Goal: Information Seeking & Learning: Learn about a topic

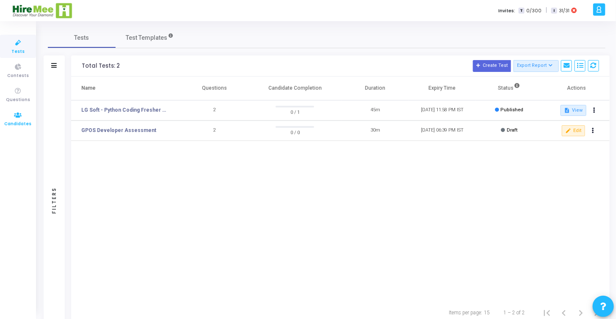
click at [16, 117] on icon at bounding box center [18, 115] width 18 height 11
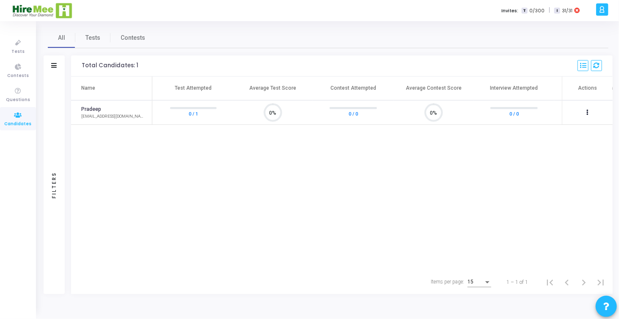
scroll to position [17, 22]
click at [17, 90] on icon at bounding box center [18, 91] width 18 height 11
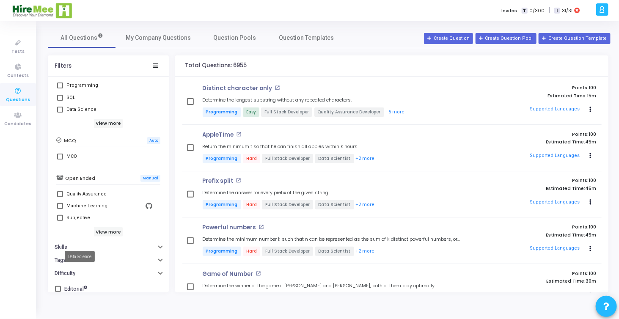
scroll to position [173, 0]
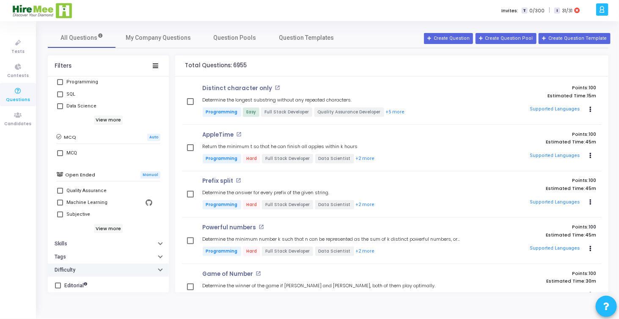
click at [159, 268] on icon "button" at bounding box center [160, 269] width 3 height 2
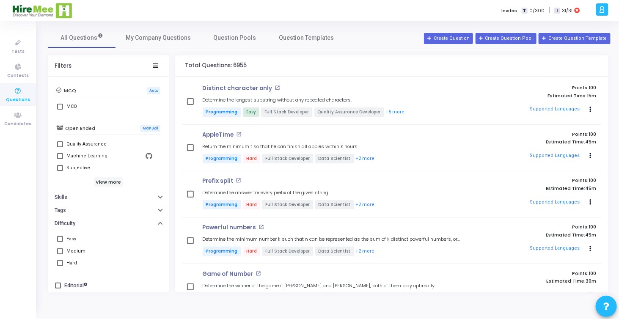
click at [61, 236] on span at bounding box center [60, 239] width 6 height 6
click at [60, 242] on input "Easy" at bounding box center [60, 242] width 0 height 0
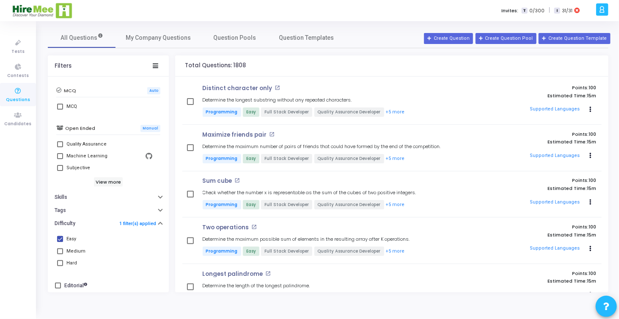
drag, startPoint x: 0, startPoint y: 313, endPoint x: 0, endPoint y: 251, distance: 61.8
click at [0, 251] on div "Tests Contests Questions Candidates" at bounding box center [18, 170] width 36 height 298
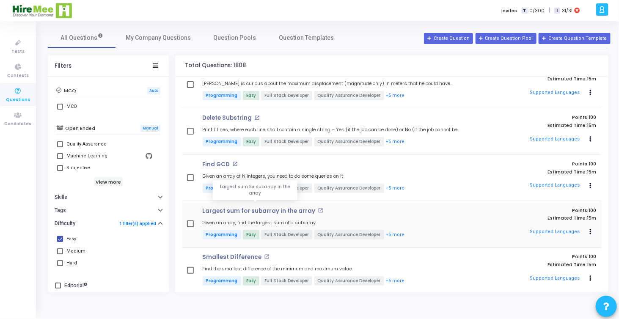
scroll to position [1312, 0]
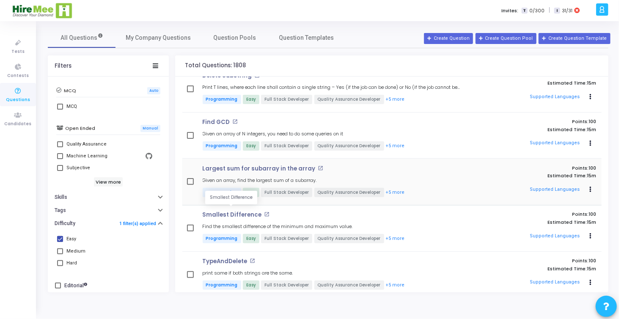
drag, startPoint x: 226, startPoint y: 208, endPoint x: 211, endPoint y: 210, distance: 15.8
click at [211, 212] on p "Smallest Difference" at bounding box center [232, 215] width 59 height 7
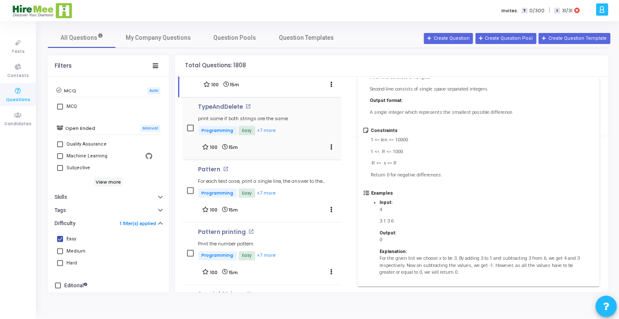
scroll to position [2157, 0]
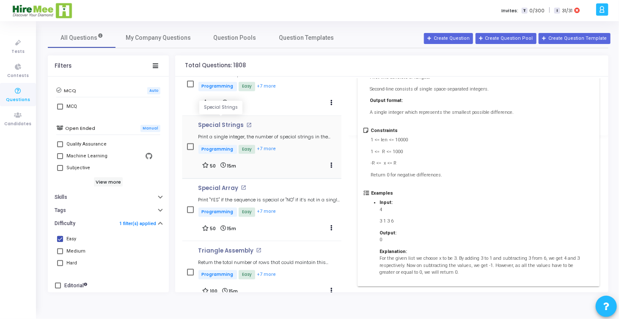
click at [226, 122] on p "Special Strings" at bounding box center [222, 125] width 46 height 7
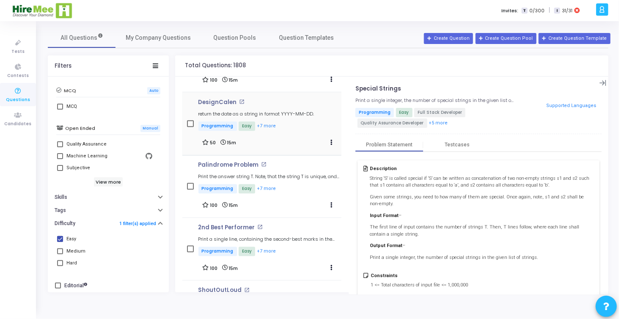
scroll to position [2454, 0]
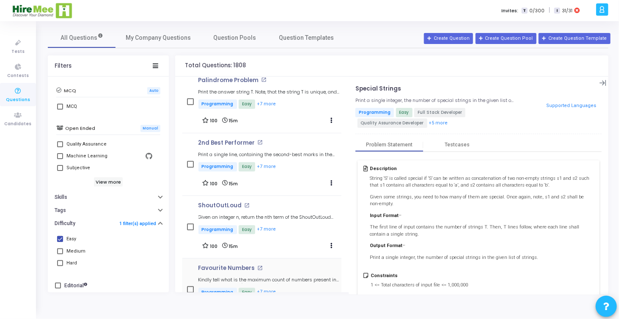
drag, startPoint x: 227, startPoint y: 253, endPoint x: 228, endPoint y: 264, distance: 11.0
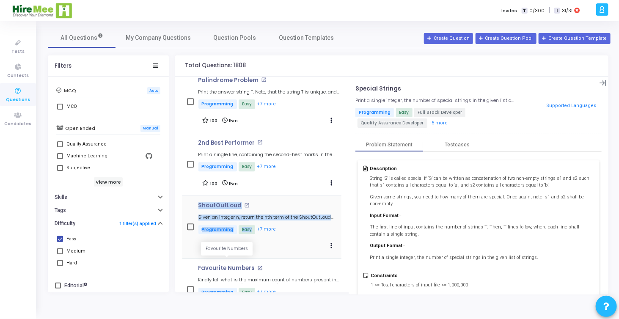
drag, startPoint x: 228, startPoint y: 264, endPoint x: 185, endPoint y: 236, distance: 51.6
click at [185, 236] on div "ShoutOutLoud open_in_new Given an integer n, return the nth term of the ShoutOu…" at bounding box center [262, 226] width 160 height 49
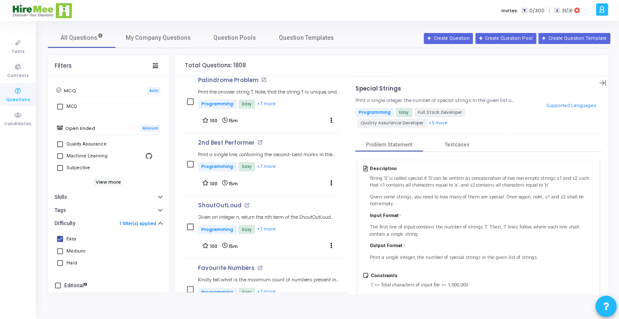
click at [171, 243] on div "Filters HireMee Library My Company Library Title: search Job Role Type Project …" at bounding box center [328, 173] width 561 height 237
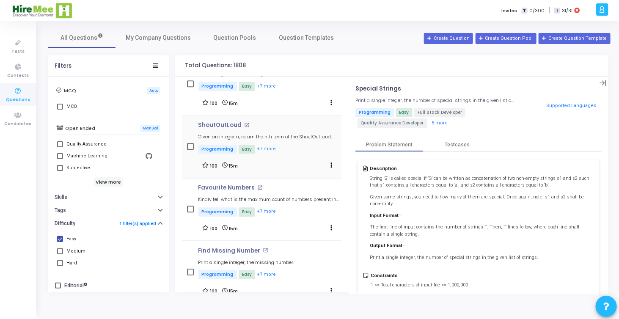
scroll to position [2623, 0]
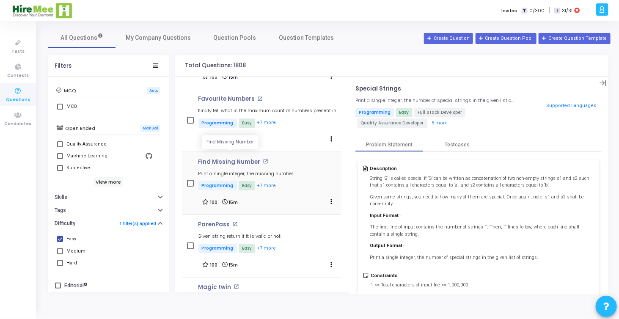
click at [231, 159] on p "Find Missing Number" at bounding box center [230, 162] width 62 height 7
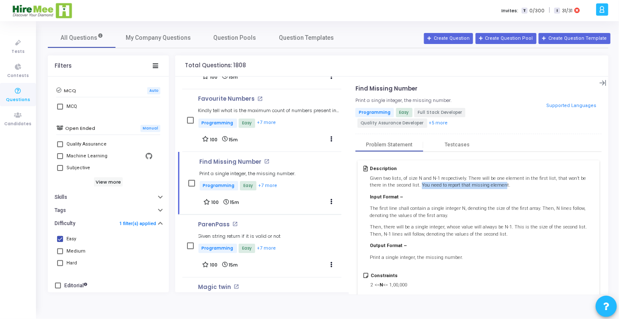
drag, startPoint x: 401, startPoint y: 185, endPoint x: 481, endPoint y: 184, distance: 80.0
click at [481, 184] on p "Given two lists, of size N and N-1 respectively. There will be one element in t…" at bounding box center [482, 182] width 224 height 14
click at [485, 184] on p "Given two lists, of size N and N-1 respectively. There will be one element in t…" at bounding box center [482, 182] width 224 height 14
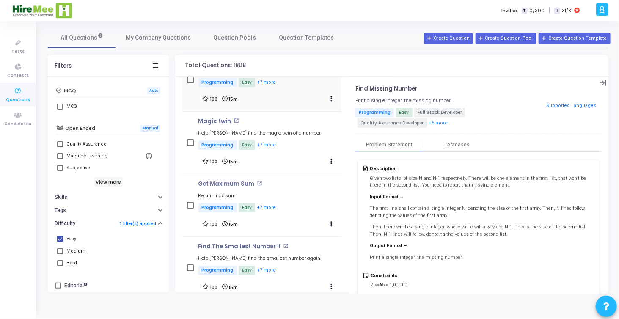
scroll to position [2792, 0]
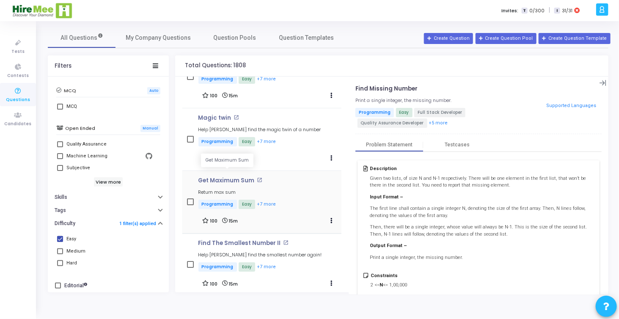
click at [225, 177] on p "Get Maximum Sum" at bounding box center [227, 180] width 56 height 7
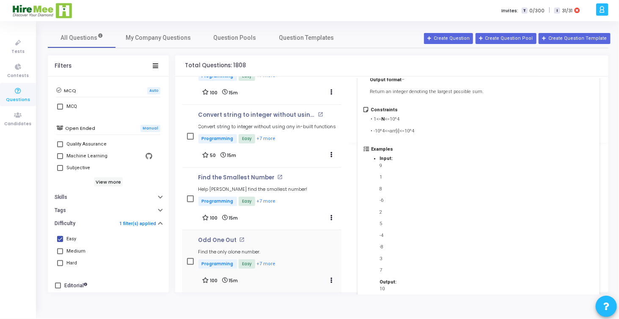
scroll to position [3131, 0]
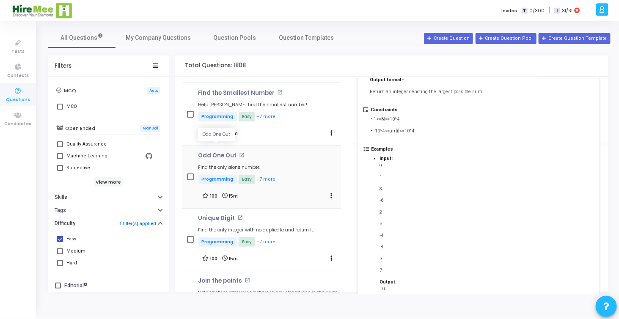
click at [220, 152] on p "Odd One Out" at bounding box center [218, 155] width 39 height 7
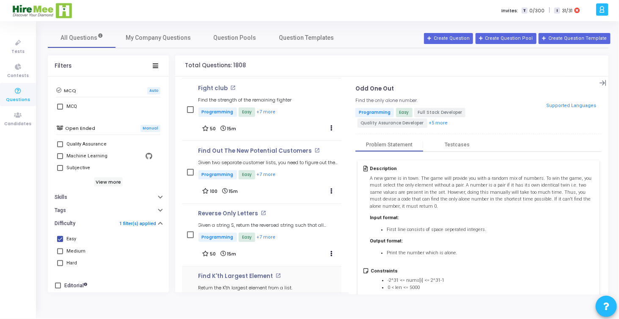
scroll to position [3554, 0]
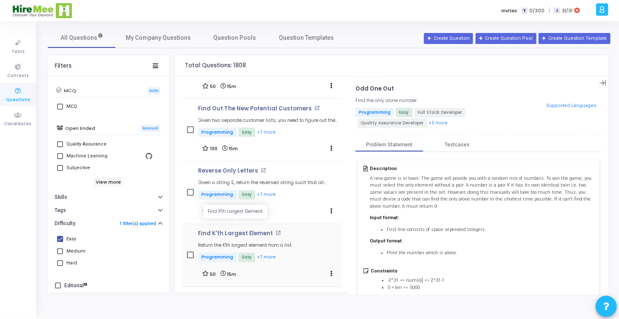
click at [224, 231] on p "Find K'th Largest Element" at bounding box center [236, 234] width 75 height 7
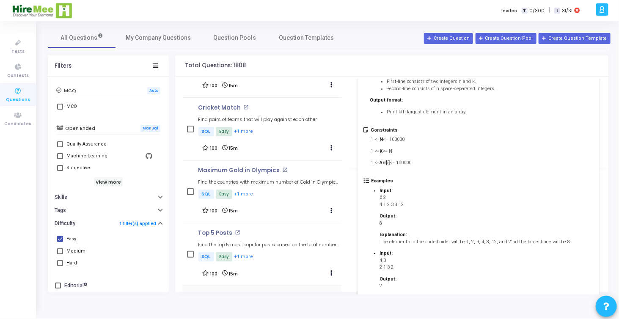
scroll to position [4359, 0]
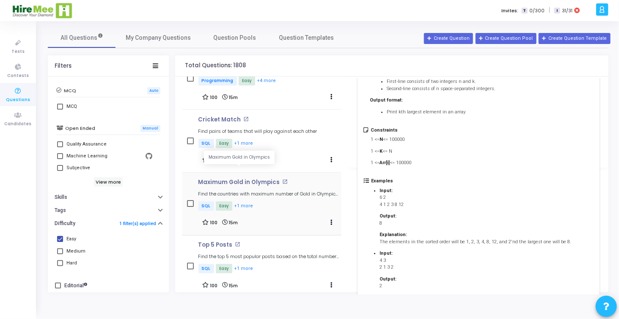
click at [237, 179] on p "Maximum Gold in Olympics" at bounding box center [240, 182] width 82 height 7
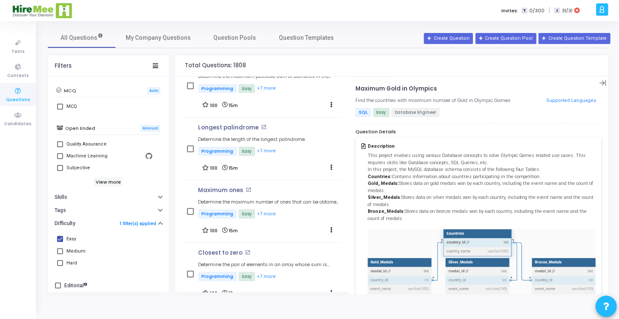
scroll to position [508, 0]
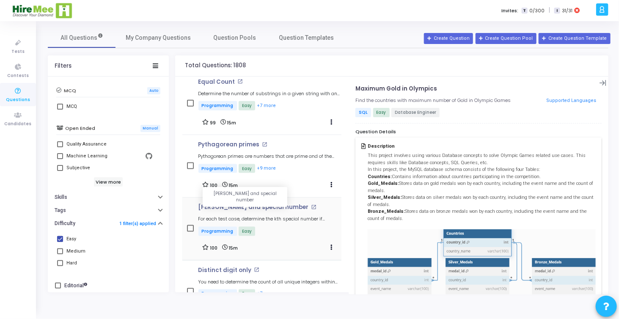
click at [227, 204] on p "Bob and special number" at bounding box center [254, 207] width 110 height 7
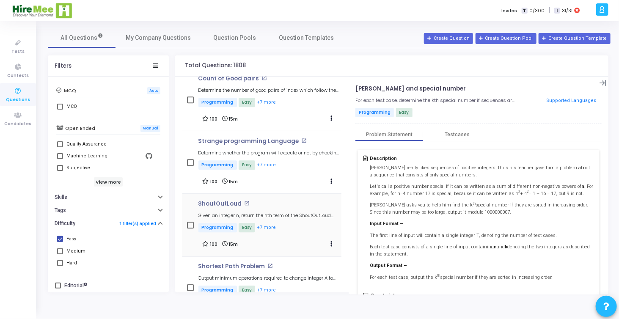
scroll to position [1101, 0]
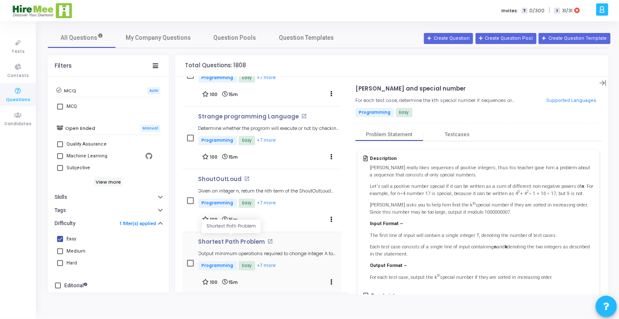
click at [240, 239] on p "Shortest Path Problem" at bounding box center [232, 242] width 67 height 7
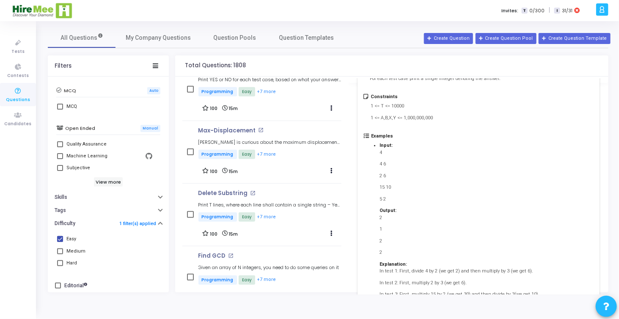
scroll to position [1735, 0]
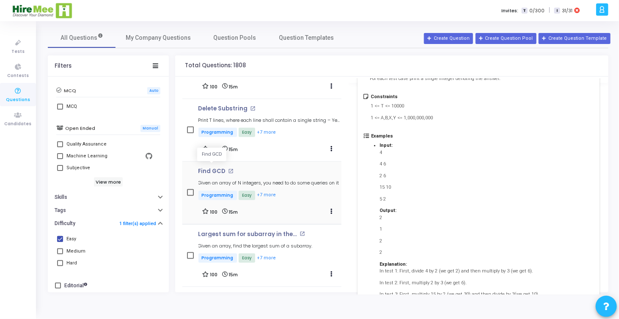
click at [212, 168] on p "Find GCD" at bounding box center [213, 171] width 28 height 7
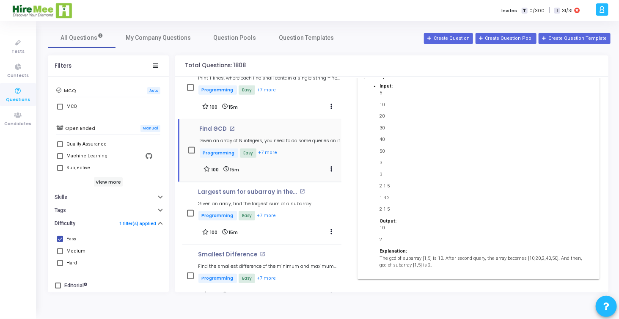
scroll to position [1820, 0]
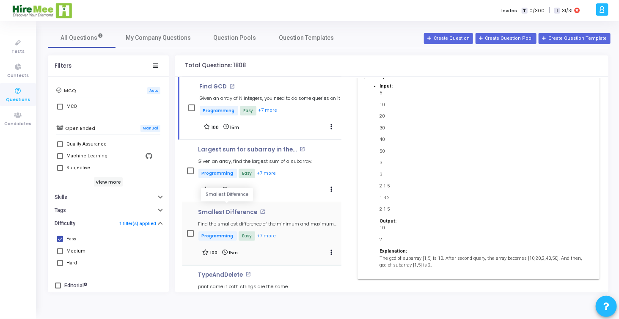
click at [240, 209] on p "Smallest Difference" at bounding box center [228, 212] width 59 height 7
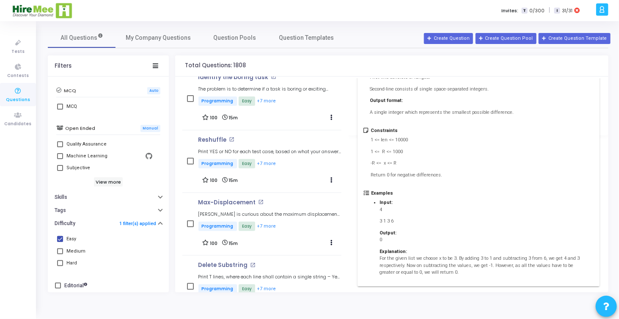
scroll to position [1566, 0]
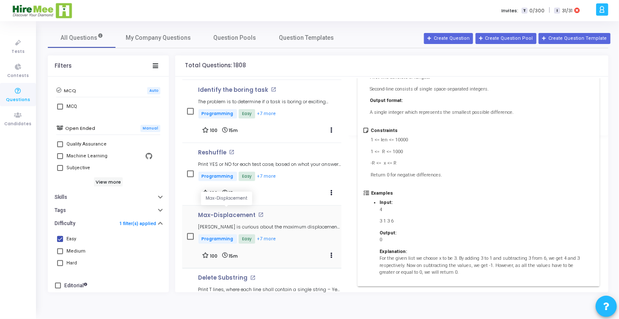
click at [226, 212] on p "Max-Displacement" at bounding box center [228, 215] width 58 height 7
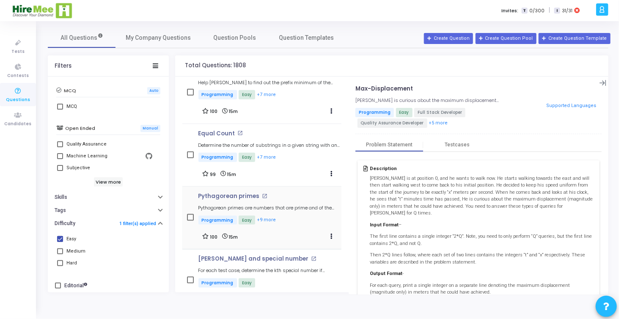
scroll to position [423, 0]
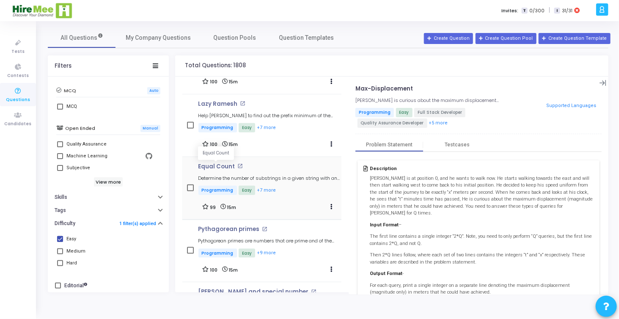
click at [217, 166] on p "Equal Count" at bounding box center [217, 166] width 37 height 7
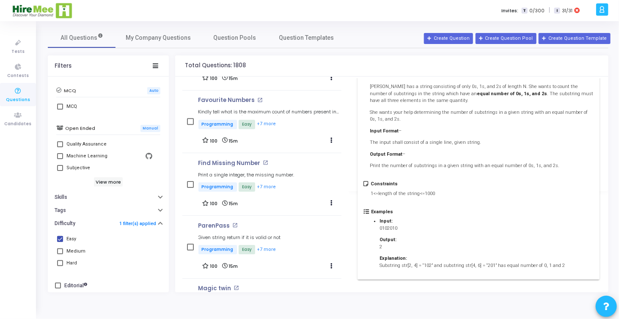
scroll to position [2624, 0]
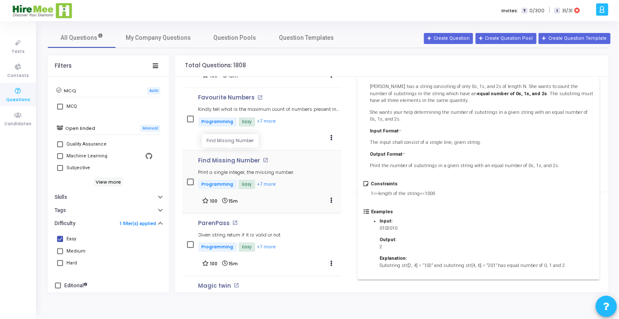
click at [235, 157] on p "Find Missing Number" at bounding box center [230, 160] width 62 height 7
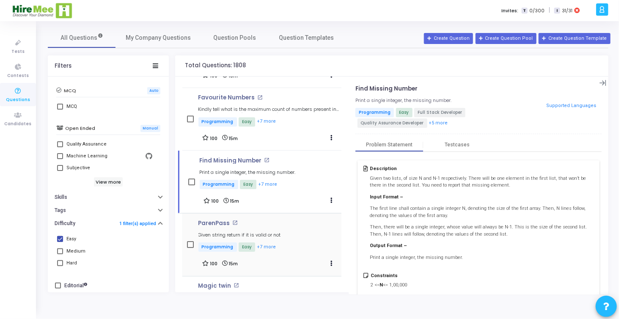
scroll to position [2540, 0]
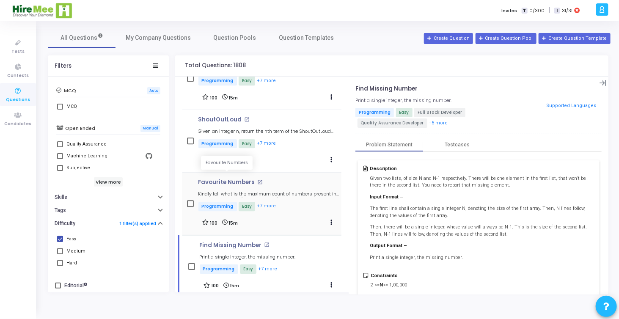
click at [242, 179] on p "Favourite Numbers" at bounding box center [227, 182] width 57 height 7
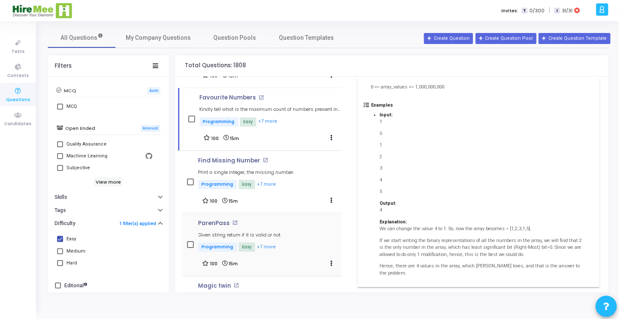
scroll to position [2709, 0]
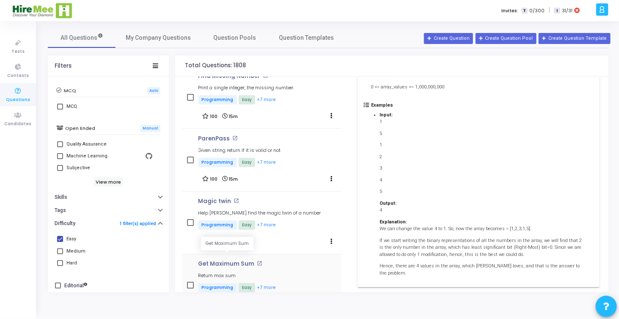
click at [231, 261] on p "Get Maximum Sum" at bounding box center [227, 264] width 56 height 7
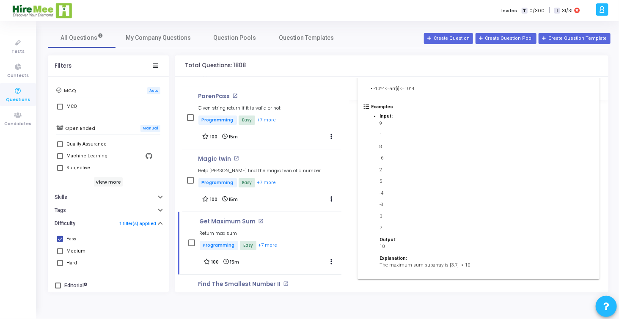
scroll to position [0, 0]
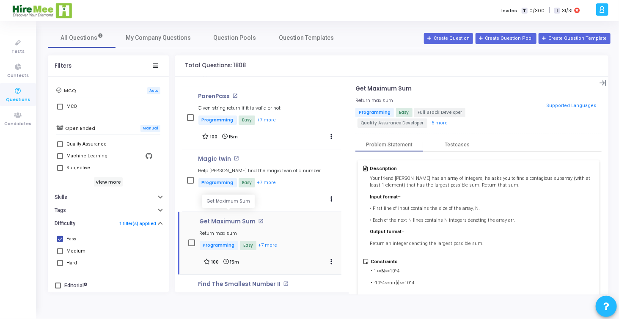
click at [216, 218] on p "Get Maximum Sum" at bounding box center [228, 221] width 56 height 7
click at [261, 218] on mat-icon "open_in_new" at bounding box center [261, 221] width 6 height 6
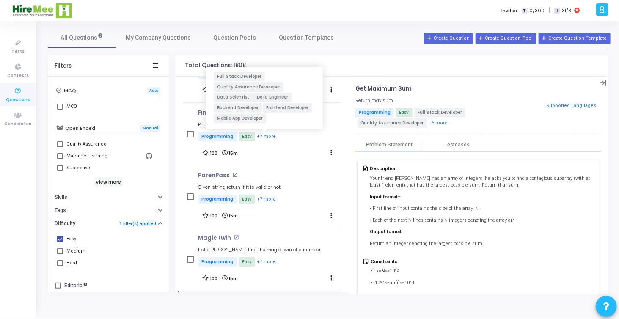
scroll to position [2624, 0]
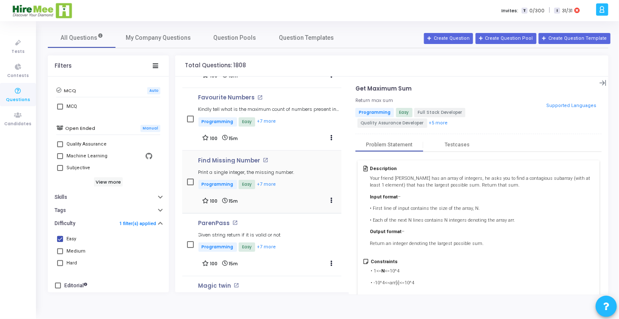
click at [263, 157] on mat-icon "open_in_new" at bounding box center [266, 160] width 6 height 6
click at [60, 236] on span at bounding box center [60, 239] width 6 height 6
click at [60, 242] on input "Easy" at bounding box center [60, 242] width 0 height 0
checkbox input "false"
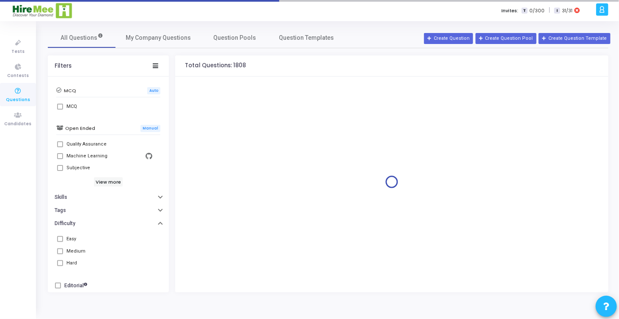
click at [60, 249] on span at bounding box center [60, 251] width 6 height 6
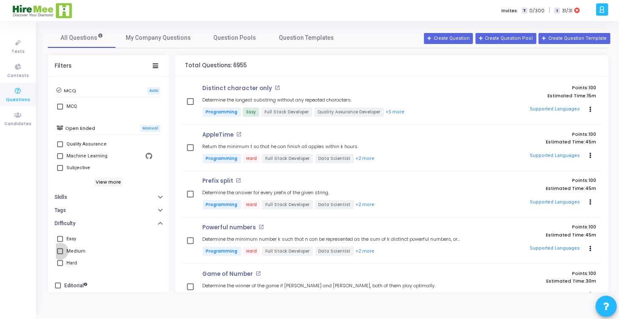
click at [63, 248] on span at bounding box center [60, 251] width 6 height 6
click at [60, 254] on input "Medium" at bounding box center [60, 254] width 0 height 0
checkbox input "true"
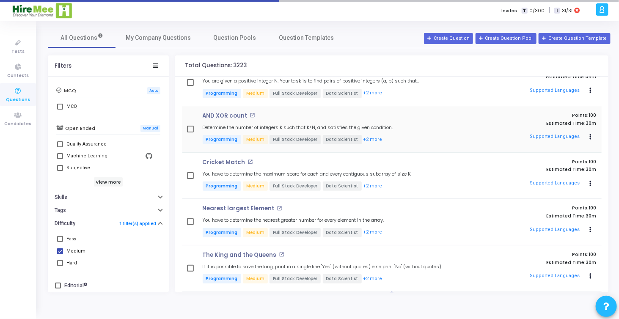
scroll to position [495, 0]
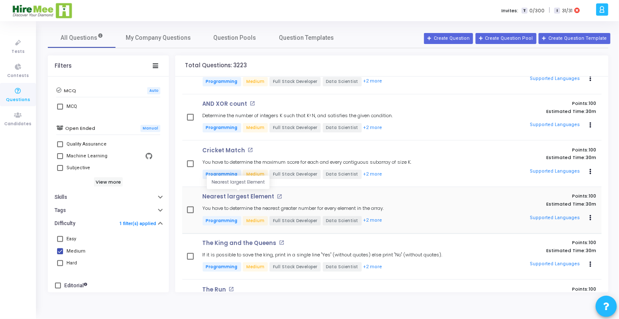
click at [242, 197] on p "Nearest largest Element" at bounding box center [239, 196] width 72 height 7
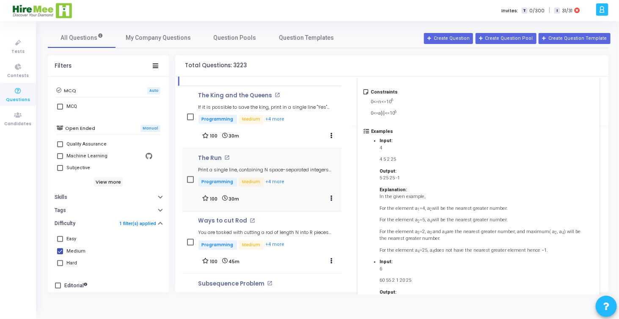
scroll to position [920, 0]
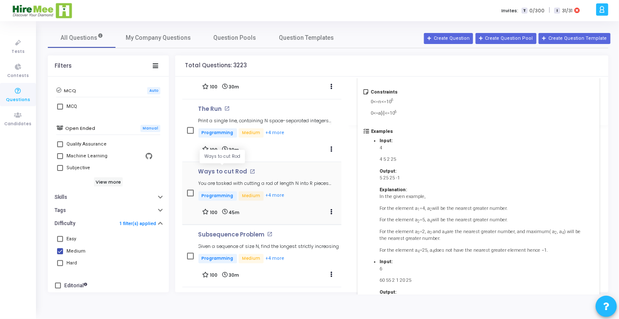
click at [223, 168] on p "Ways to cut Rod" at bounding box center [223, 171] width 49 height 7
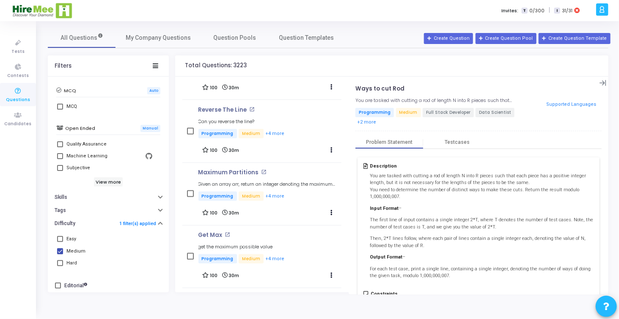
scroll to position [1936, 0]
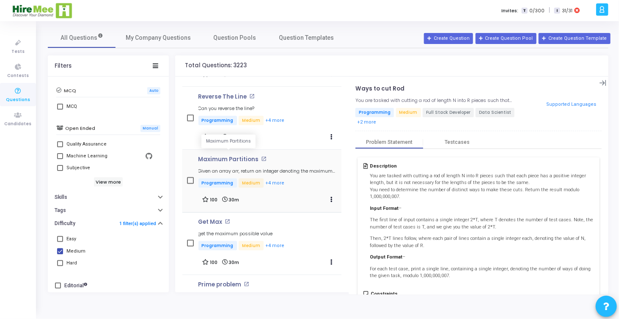
click at [225, 156] on p "Maximum Partitions" at bounding box center [229, 159] width 61 height 7
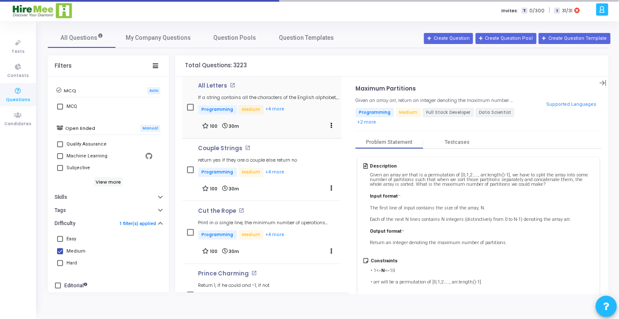
scroll to position [2274, 0]
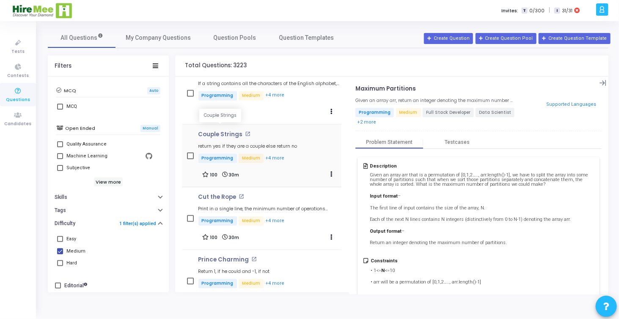
click at [220, 131] on p "Couple Strings" at bounding box center [221, 134] width 44 height 7
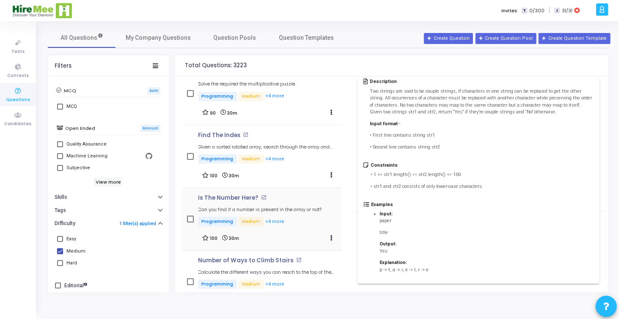
scroll to position [3036, 0]
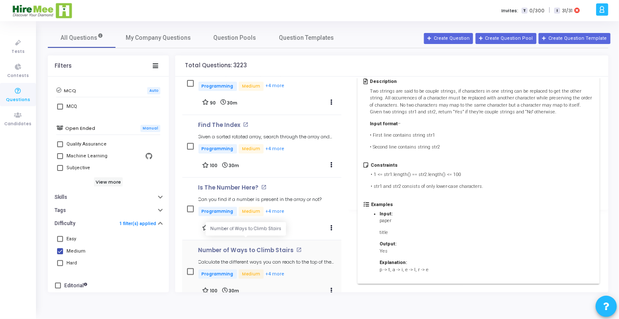
click at [243, 247] on p "Number of Ways to Climb Stairs" at bounding box center [247, 250] width 96 height 7
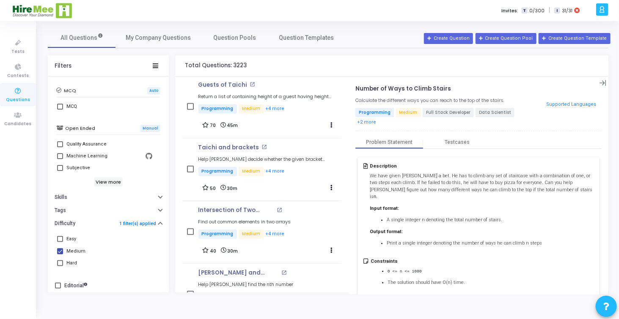
scroll to position [3629, 0]
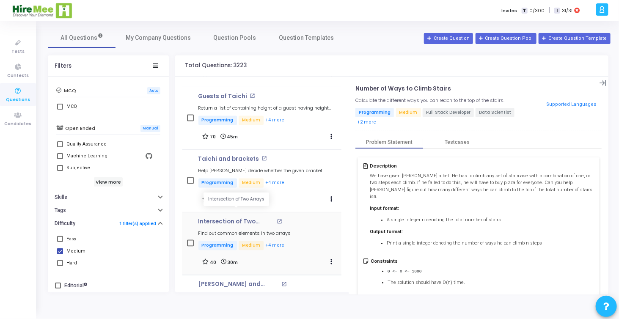
click at [229, 219] on p "Intersection of Two Arrays" at bounding box center [237, 222] width 76 height 7
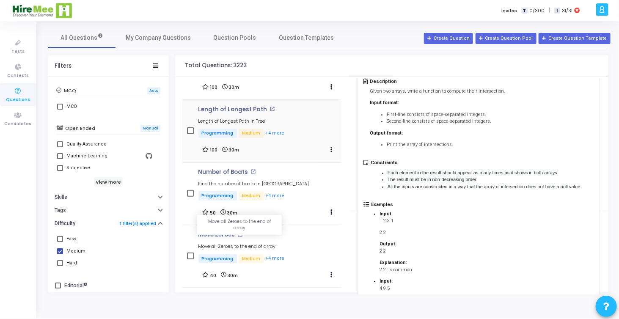
scroll to position [4433, 0]
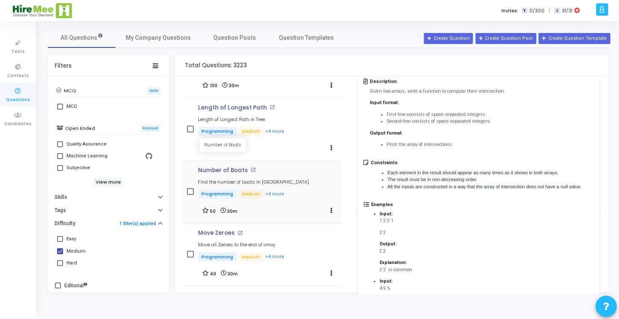
click at [223, 167] on p "Number of Boats" at bounding box center [224, 170] width 50 height 7
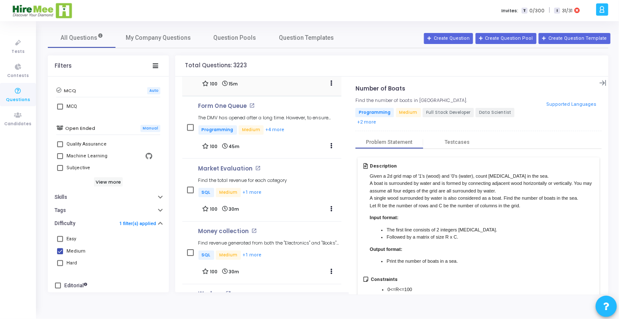
scroll to position [5661, 0]
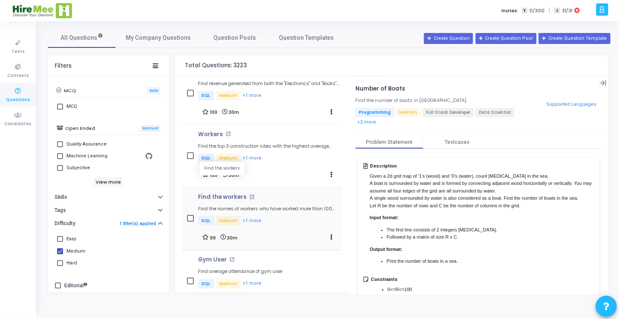
click at [230, 194] on p "Find the workers" at bounding box center [223, 197] width 49 height 7
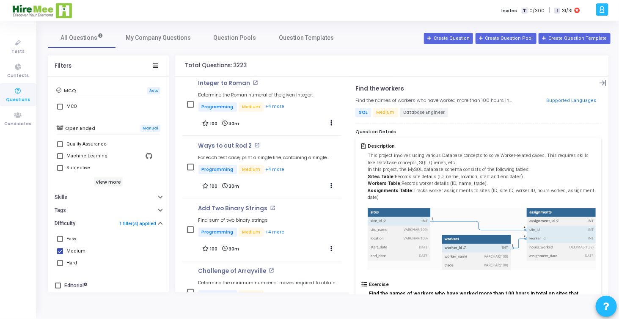
scroll to position [142, 0]
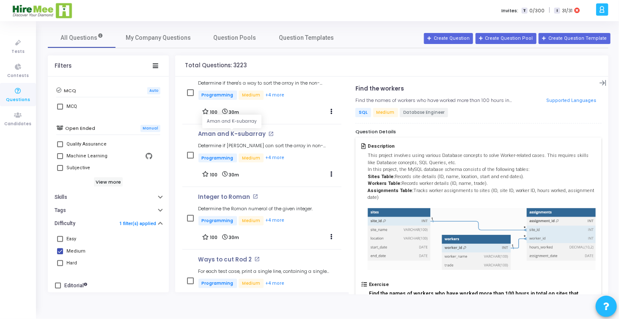
click at [240, 134] on p "Aman and K-subarray" at bounding box center [233, 134] width 68 height 7
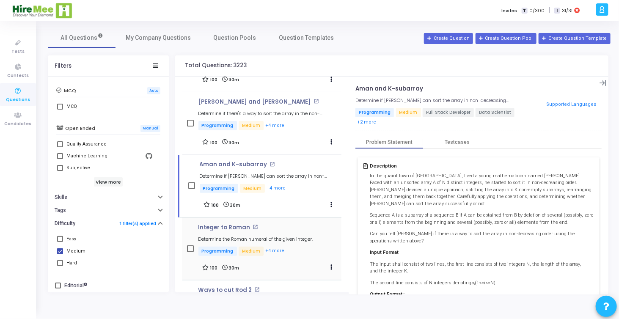
scroll to position [100, 0]
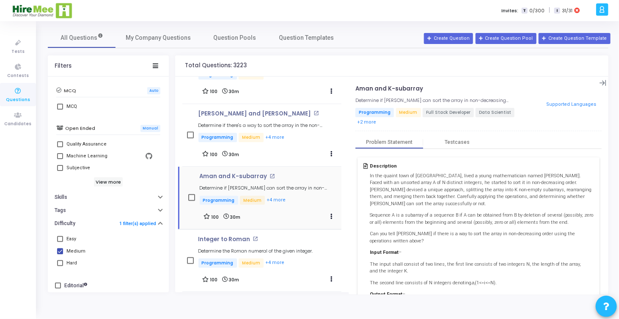
click at [270, 176] on mat-icon "open_in_new" at bounding box center [273, 177] width 6 height 6
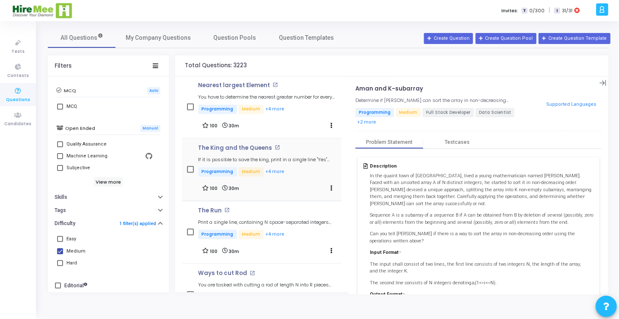
scroll to position [819, 0]
click at [239, 145] on p "The King and the Queens" at bounding box center [236, 146] width 74 height 7
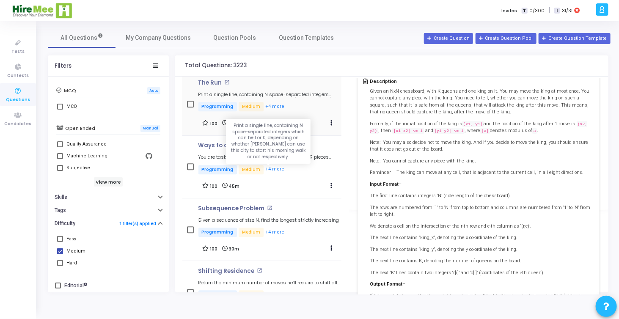
scroll to position [946, 0]
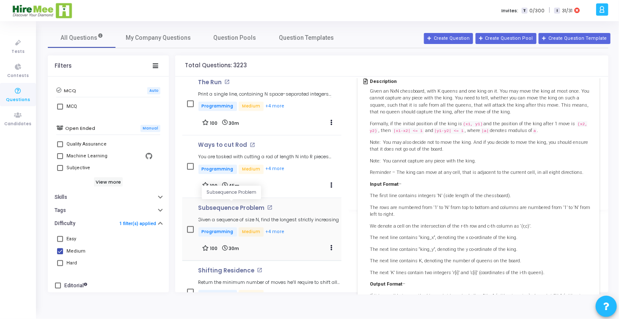
click at [230, 206] on p "Subsequence Problem" at bounding box center [232, 208] width 66 height 7
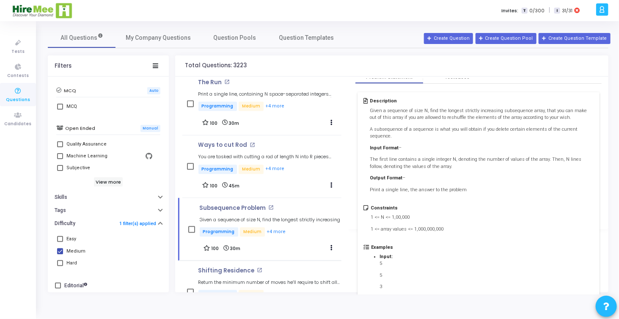
scroll to position [0, 0]
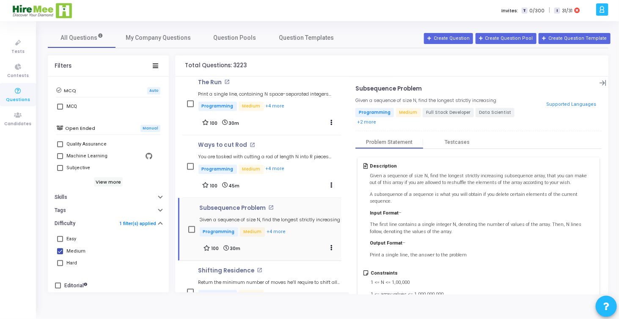
click at [270, 205] on mat-icon "open_in_new" at bounding box center [271, 208] width 6 height 6
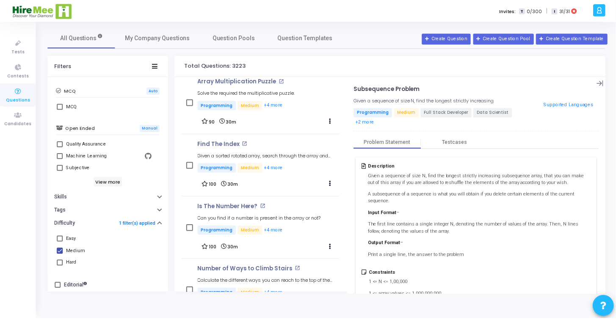
scroll to position [3021, 0]
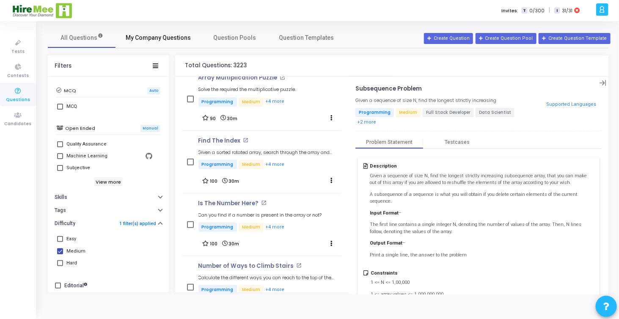
click at [157, 41] on span "My Company Questions" at bounding box center [158, 37] width 65 height 9
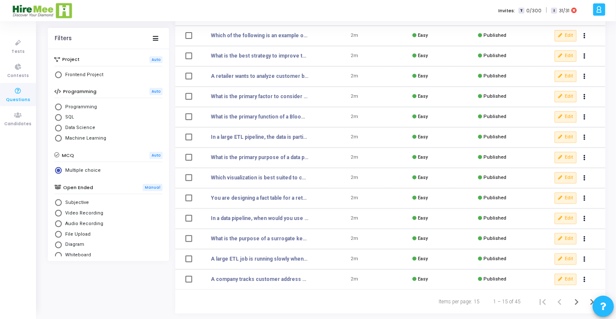
click at [14, 87] on icon at bounding box center [18, 91] width 18 height 11
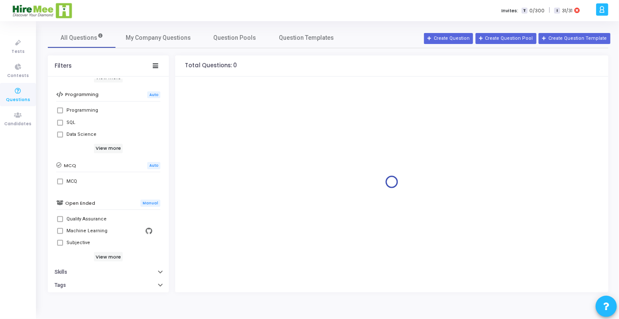
scroll to position [173, 0]
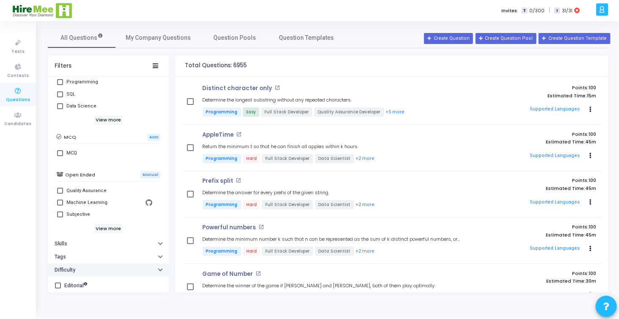
click at [159, 268] on icon "button" at bounding box center [160, 269] width 3 height 2
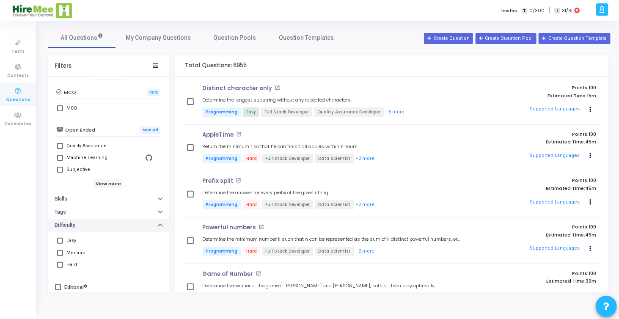
scroll to position [219, 0]
click at [61, 252] on mat-tooltip-component "Easy" at bounding box center [72, 253] width 28 height 23
click at [60, 250] on span at bounding box center [60, 251] width 6 height 6
click at [60, 254] on input "Medium" at bounding box center [60, 254] width 0 height 0
checkbox input "true"
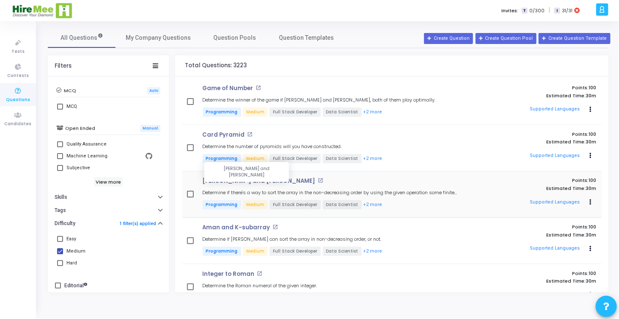
click at [231, 182] on p "Rahul and Simran" at bounding box center [259, 181] width 113 height 7
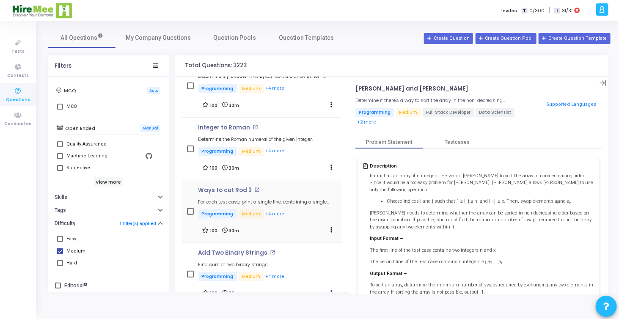
scroll to position [254, 0]
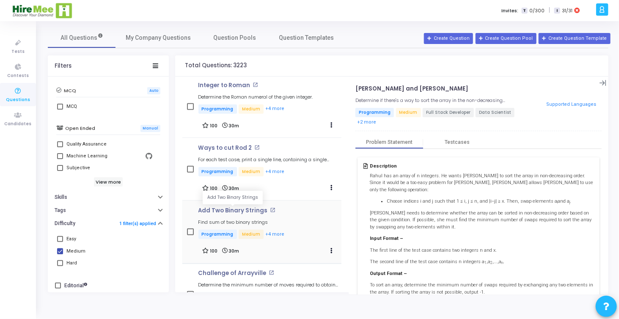
click at [231, 207] on p "Add Two Binary Strings" at bounding box center [233, 210] width 69 height 7
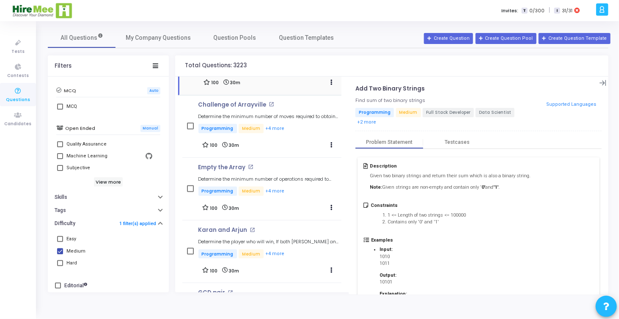
scroll to position [423, 0]
click at [228, 228] on p "Karan and Arjun" at bounding box center [223, 229] width 49 height 7
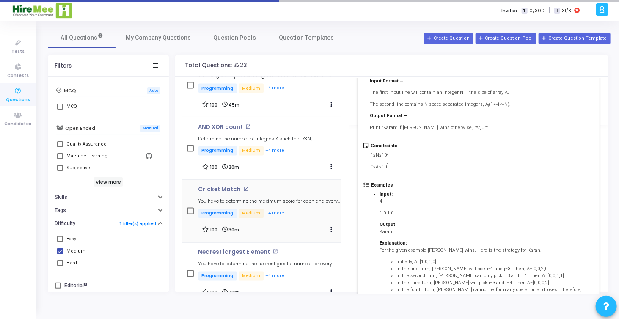
scroll to position [677, 0]
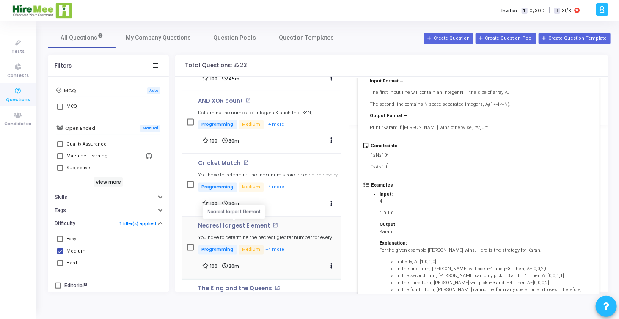
click at [244, 225] on p "Nearest largest Element" at bounding box center [235, 226] width 72 height 7
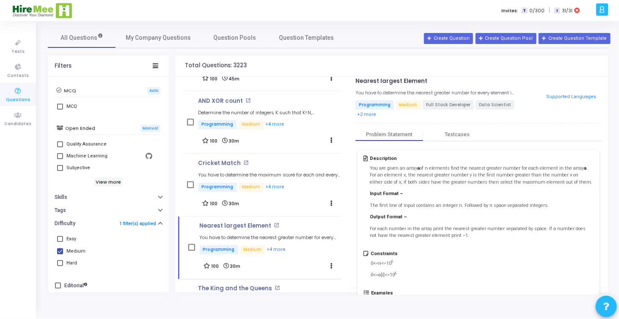
scroll to position [0, 0]
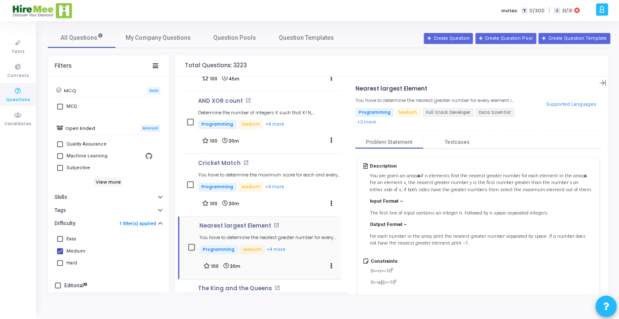
click at [274, 224] on mat-icon "open_in_new" at bounding box center [277, 226] width 6 height 6
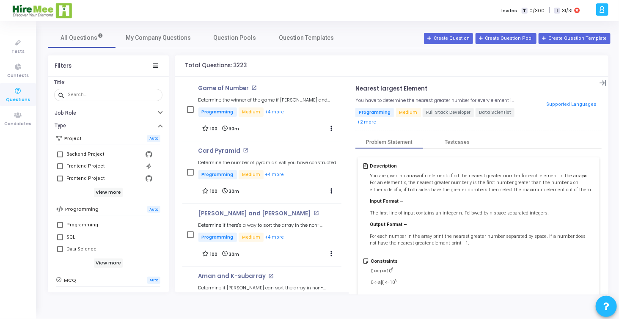
scroll to position [8, 0]
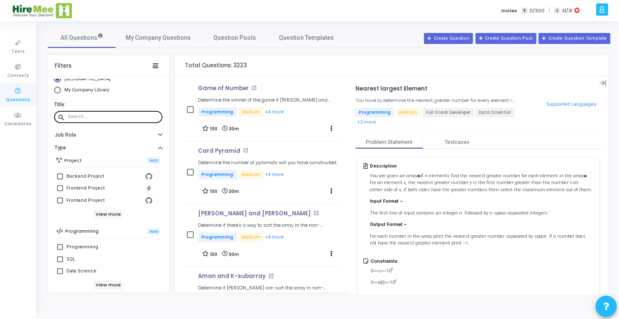
click at [92, 118] on input "text" at bounding box center [113, 116] width 91 height 5
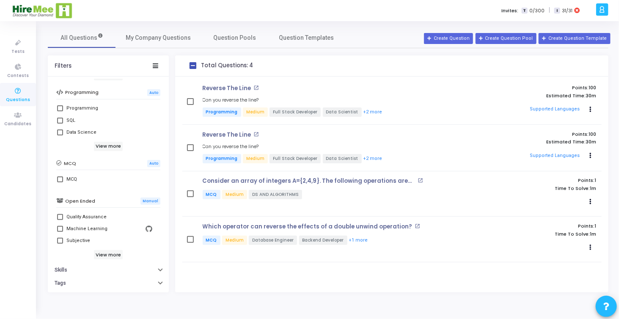
scroll to position [135, 0]
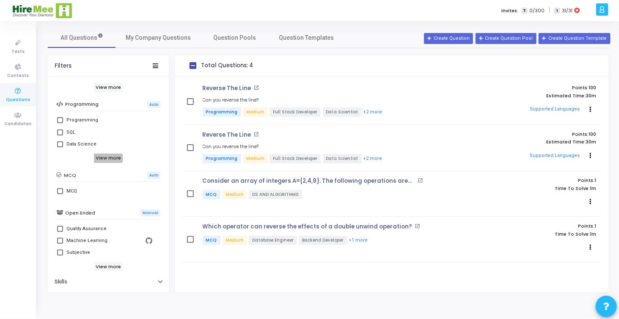
type input "reverse"
click at [109, 154] on h6 "View more" at bounding box center [108, 158] width 29 height 9
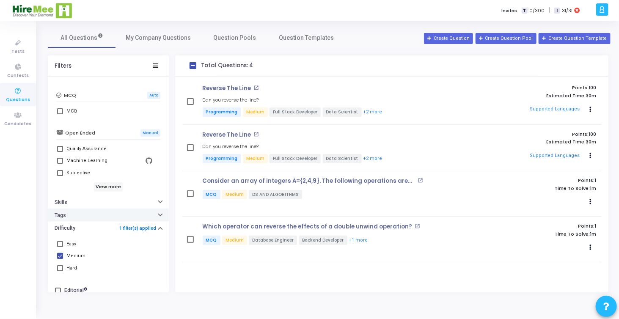
scroll to position [219, 0]
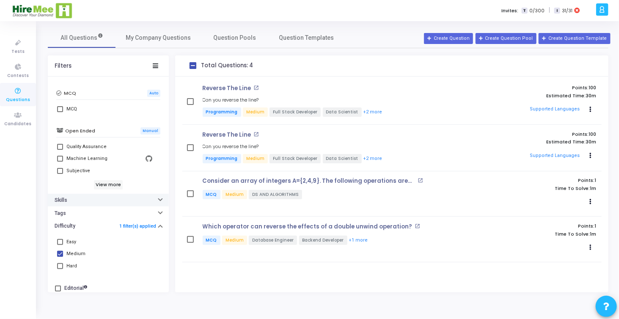
click at [159, 199] on icon "button" at bounding box center [160, 199] width 3 height 2
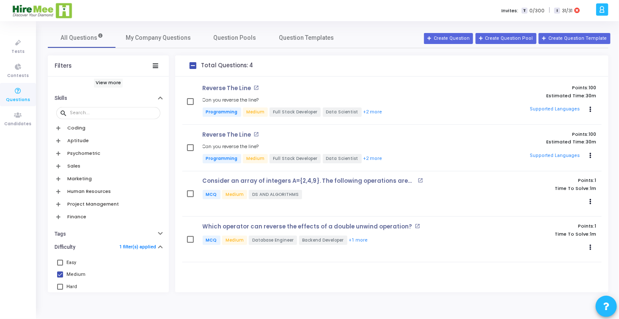
scroll to position [345, 0]
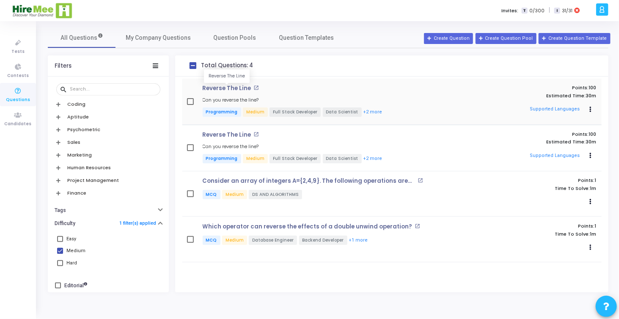
click at [229, 88] on p "Reverse The Line" at bounding box center [227, 88] width 49 height 7
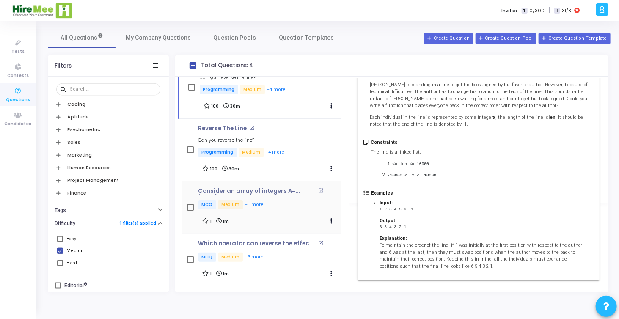
scroll to position [0, 0]
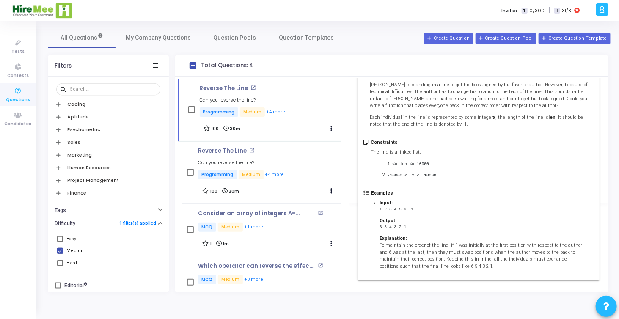
click at [192, 65] on span at bounding box center [193, 65] width 7 height 7
click at [193, 69] on input "checkbox" at bounding box center [193, 69] width 0 height 0
checkbox input "false"
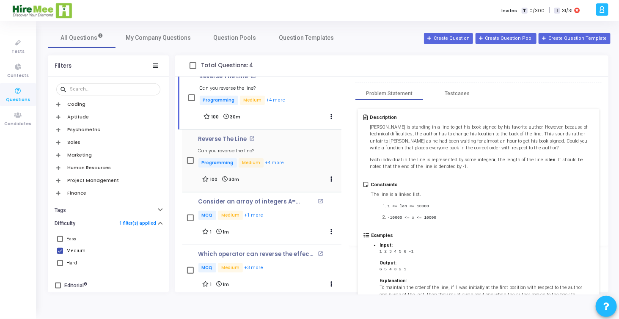
scroll to position [22, 0]
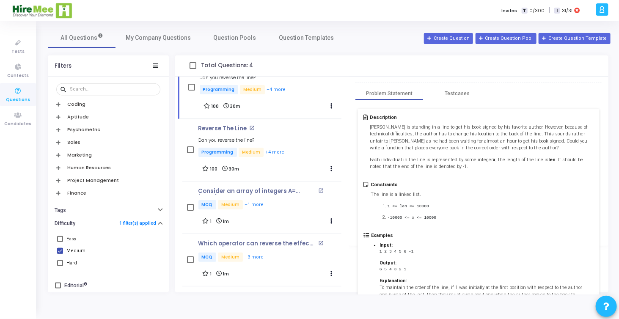
click at [348, 201] on div "Total Questions: 4 Reverse The Line open_in_new Can you reverse the line? Progr…" at bounding box center [391, 173] width 433 height 237
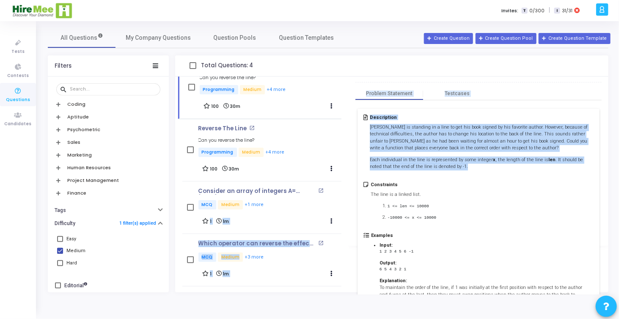
scroll to position [0, 0]
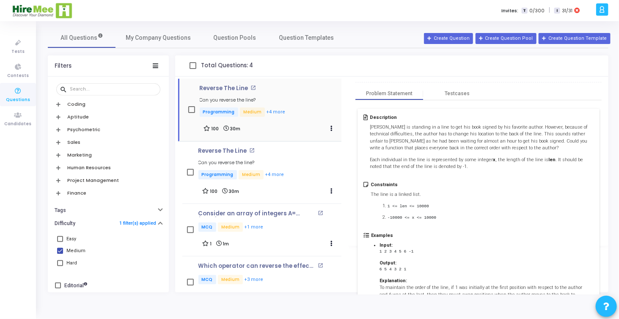
click at [308, 88] on div "Reverse The Line open_in_new Can you reverse the line? Programming Medium +4 mo…" at bounding box center [271, 109] width 142 height 49
click at [61, 248] on span at bounding box center [60, 251] width 6 height 6
click at [60, 254] on input "Medium" at bounding box center [60, 254] width 0 height 0
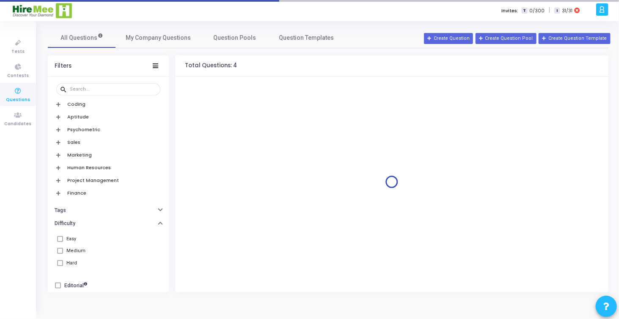
click at [61, 248] on span at bounding box center [60, 251] width 6 height 6
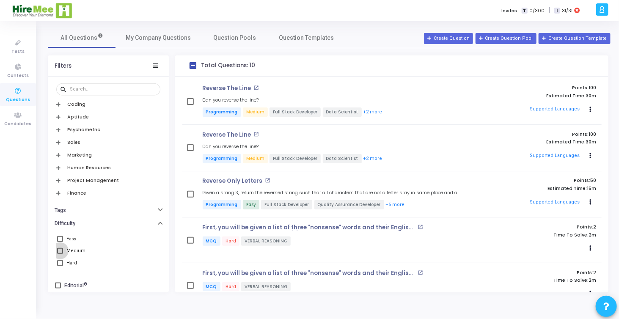
click at [61, 248] on span at bounding box center [60, 251] width 6 height 6
click at [60, 254] on input "Medium" at bounding box center [60, 254] width 0 height 0
checkbox input "true"
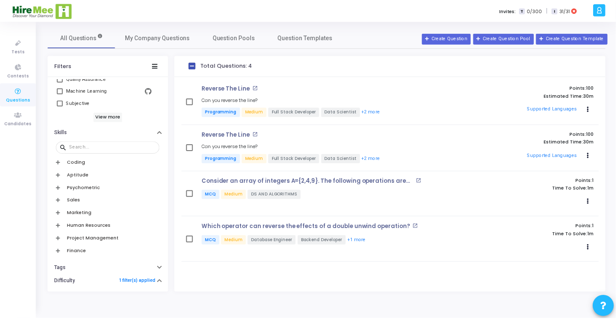
scroll to position [345, 0]
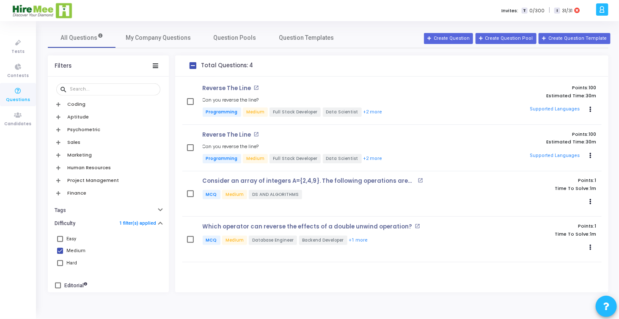
click at [193, 66] on span at bounding box center [193, 65] width 7 height 7
click at [193, 69] on input "checkbox" at bounding box center [193, 69] width 0 height 0
checkbox input "false"
click at [61, 251] on span at bounding box center [60, 251] width 6 height 6
click at [60, 254] on input "Medium" at bounding box center [60, 254] width 0 height 0
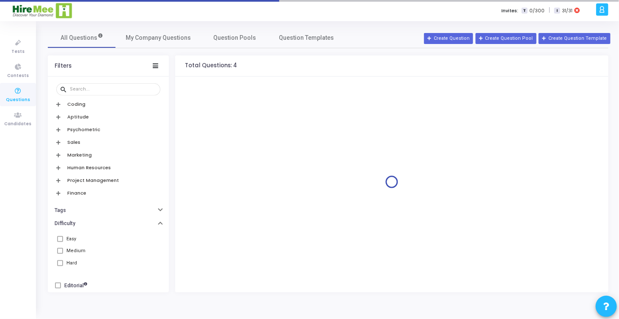
click at [60, 248] on span at bounding box center [60, 251] width 6 height 6
click at [60, 254] on input "Medium" at bounding box center [60, 254] width 0 height 0
checkbox input "true"
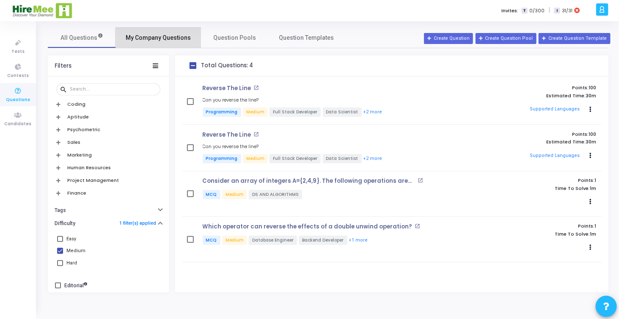
click at [171, 39] on span "My Company Questions" at bounding box center [158, 37] width 65 height 9
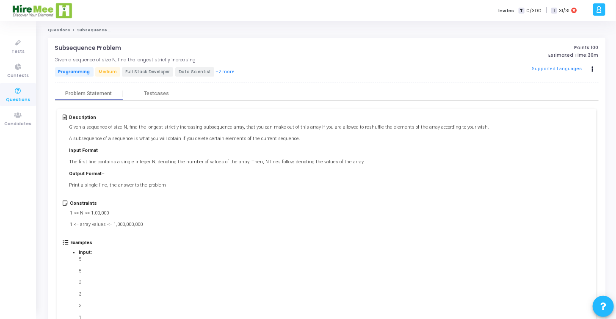
click at [274, 6] on div "Invites: T 0/300 | I 31/31" at bounding box center [338, 10] width 506 height 21
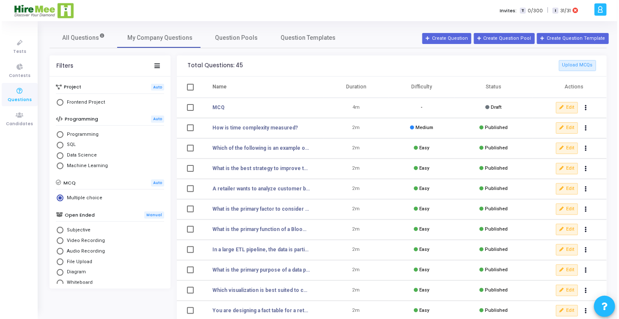
scroll to position [54, 0]
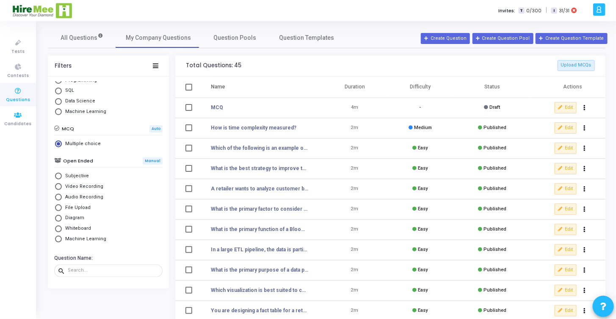
click at [17, 93] on icon at bounding box center [18, 91] width 18 height 11
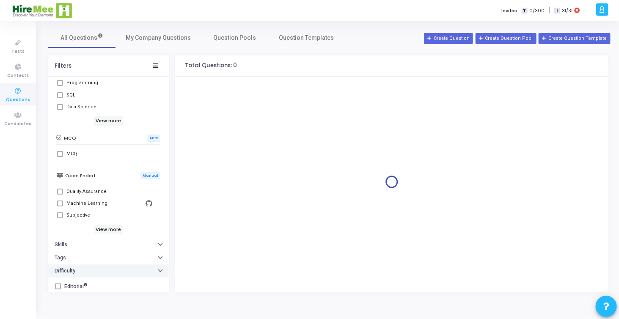
scroll to position [173, 0]
click at [159, 269] on div "button" at bounding box center [160, 270] width 3 height 4
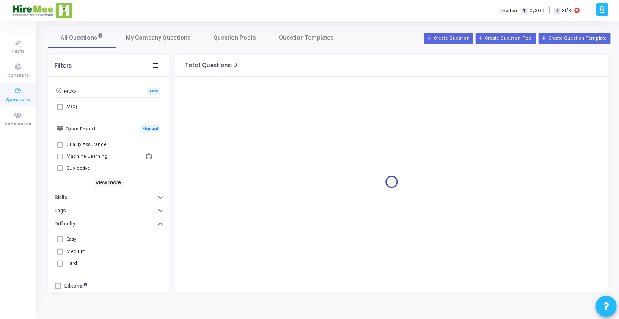
scroll to position [219, 0]
click at [61, 250] on span at bounding box center [60, 251] width 6 height 6
click at [59, 248] on span at bounding box center [60, 251] width 6 height 6
click at [59, 249] on span at bounding box center [60, 251] width 6 height 6
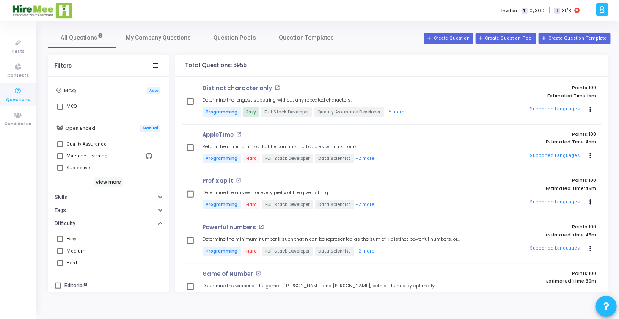
click at [62, 249] on span at bounding box center [60, 251] width 6 height 6
click at [60, 254] on input "Medium" at bounding box center [60, 254] width 0 height 0
checkbox input "true"
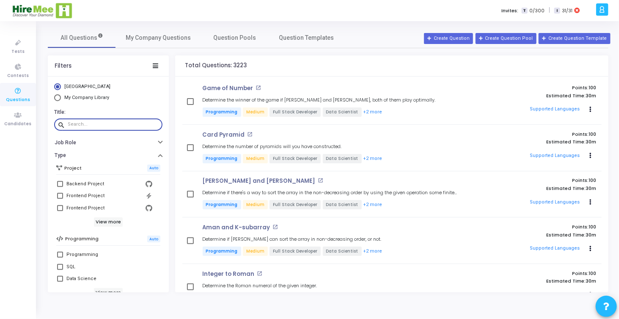
click at [92, 125] on input "text" at bounding box center [113, 124] width 91 height 5
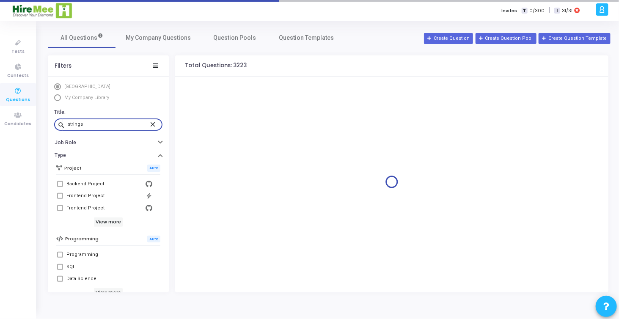
type input "strings"
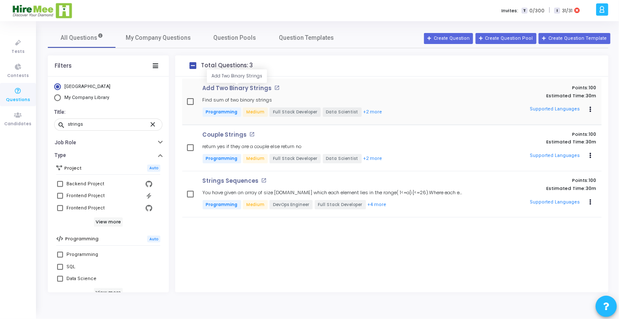
click at [228, 88] on p "Add Two Binary Strings" at bounding box center [237, 88] width 69 height 7
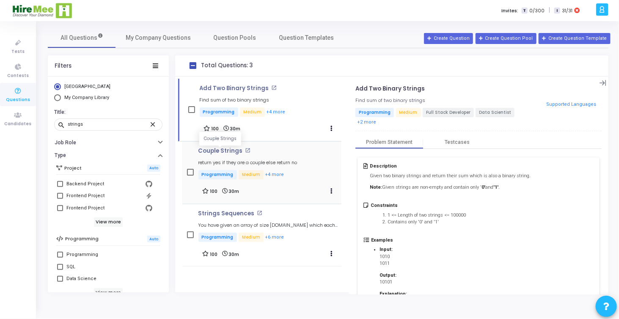
click at [228, 149] on p "Couple Strings" at bounding box center [221, 151] width 44 height 7
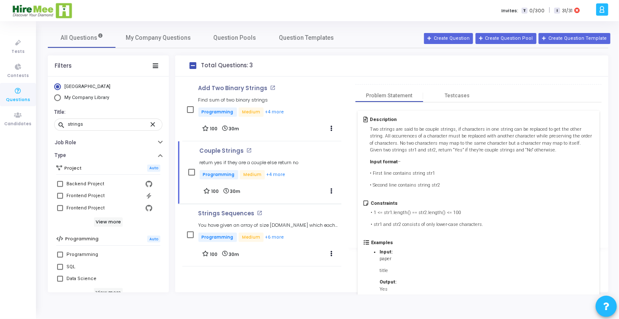
scroll to position [89, 0]
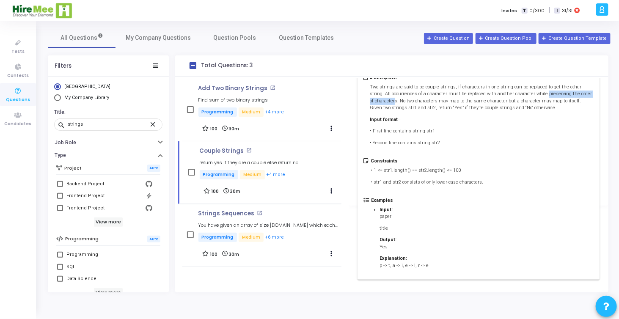
drag, startPoint x: 527, startPoint y: 95, endPoint x: 388, endPoint y: 99, distance: 139.3
click at [388, 99] on p "Two strings are said to be couple strings, if characters in one string can be r…" at bounding box center [482, 98] width 224 height 28
click at [464, 229] on div "Examples Input: paper title Output: Yes Explanation: p -> t, a -> i, e -> l, r …" at bounding box center [479, 236] width 230 height 77
click at [221, 215] on p "Strings Sequences" at bounding box center [227, 213] width 56 height 7
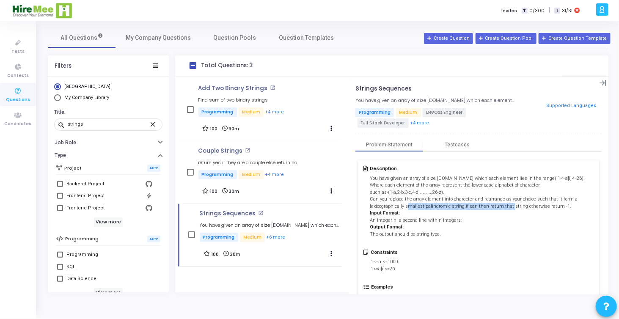
drag, startPoint x: 407, startPoint y: 208, endPoint x: 507, endPoint y: 209, distance: 99.5
click at [507, 209] on p "You have given an array of size n.In which each element lies in the range( 1<=a…" at bounding box center [482, 206] width 224 height 63
click at [274, 173] on button "+4 more" at bounding box center [275, 175] width 20 height 8
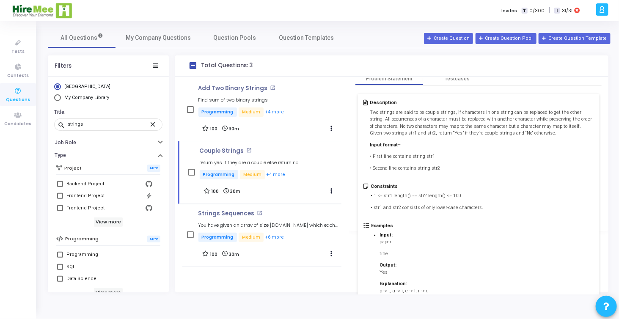
scroll to position [89, 0]
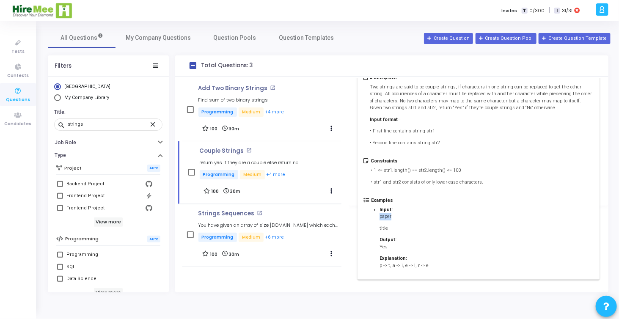
drag, startPoint x: 379, startPoint y: 218, endPoint x: 391, endPoint y: 219, distance: 11.6
click at [391, 219] on ul "Input: paper title Output: Yes Explanation: p -> t, a -> i, e -> l, r -> e" at bounding box center [404, 238] width 66 height 63
click at [385, 230] on p "title" at bounding box center [404, 228] width 49 height 7
click at [249, 149] on mat-icon "open_in_new" at bounding box center [249, 151] width 6 height 6
